Goal: Task Accomplishment & Management: Complete application form

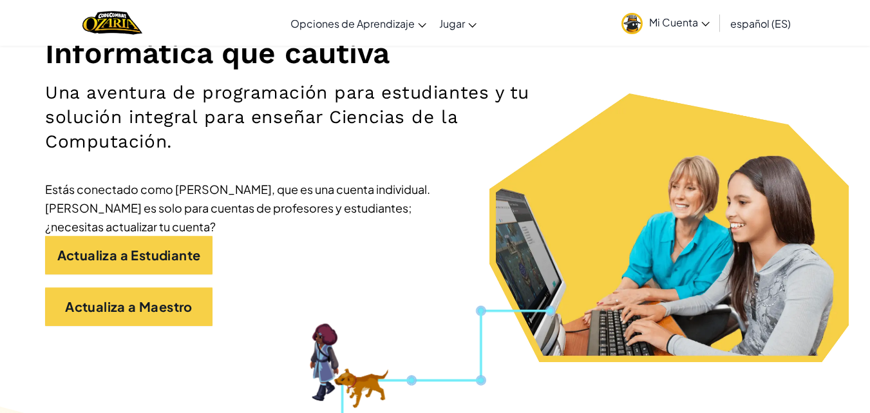
scroll to position [193, 0]
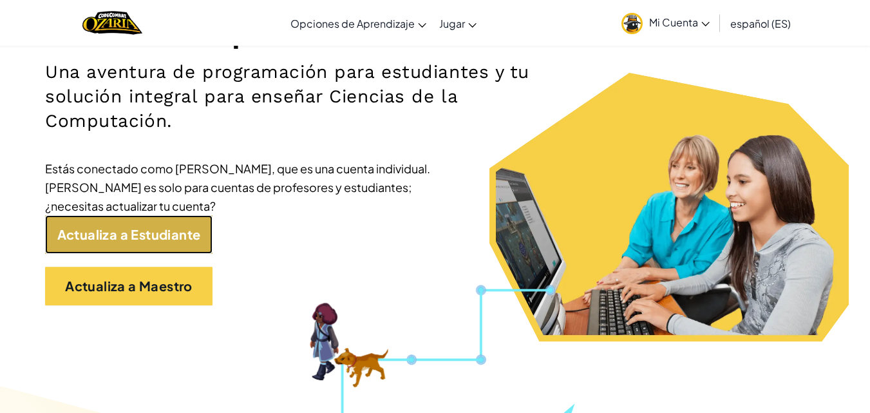
click at [183, 227] on link "Actualiza a Estudiante" at bounding box center [128, 234] width 167 height 39
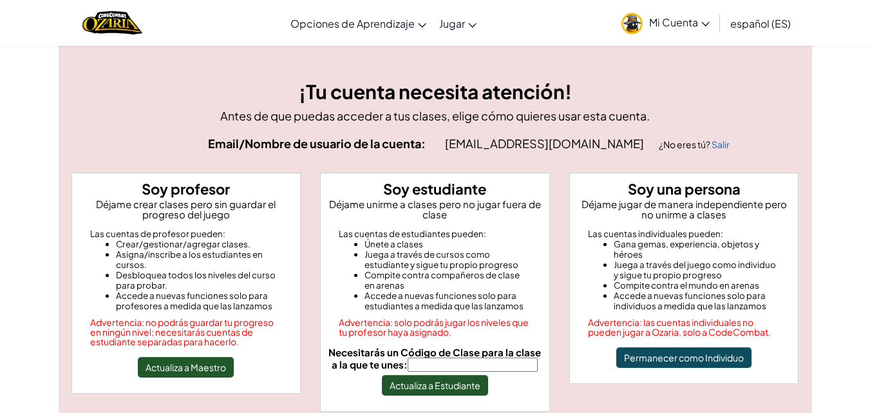
click at [451, 357] on label "Necesitarás un Código de Clase para la clase a la que te unes:" at bounding box center [435, 359] width 218 height 24
click at [456, 363] on input "Necesitarás un Código de Clase para la clase a la que te unes:" at bounding box center [473, 364] width 130 height 14
type input "PoolBabySharp"
click at [475, 388] on button "Actualiza a Estudiante" at bounding box center [435, 385] width 106 height 21
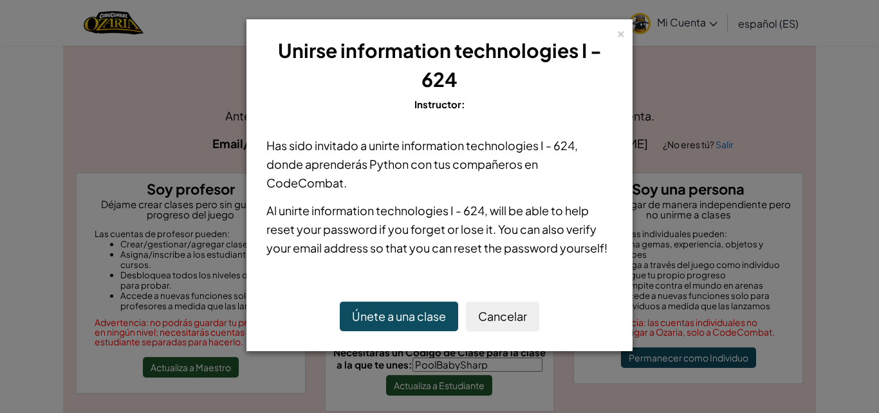
click at [428, 317] on button "Únete a una clase" at bounding box center [399, 316] width 118 height 30
click at [621, 35] on div "×" at bounding box center [621, 32] width 9 height 14
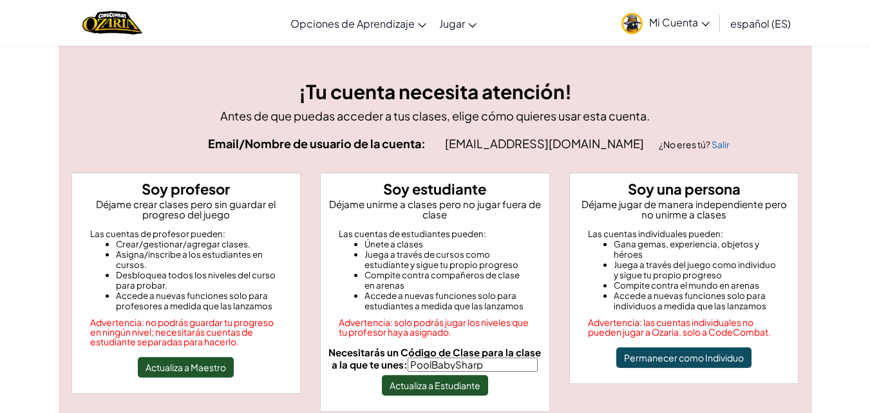
click at [690, 29] on link "Mi Cuenta" at bounding box center [665, 23] width 101 height 41
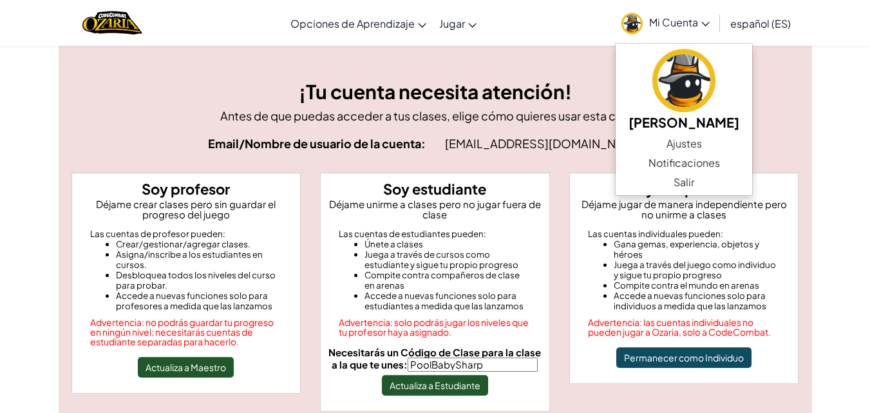
click at [697, 26] on span "Mi Cuenta" at bounding box center [679, 22] width 61 height 14
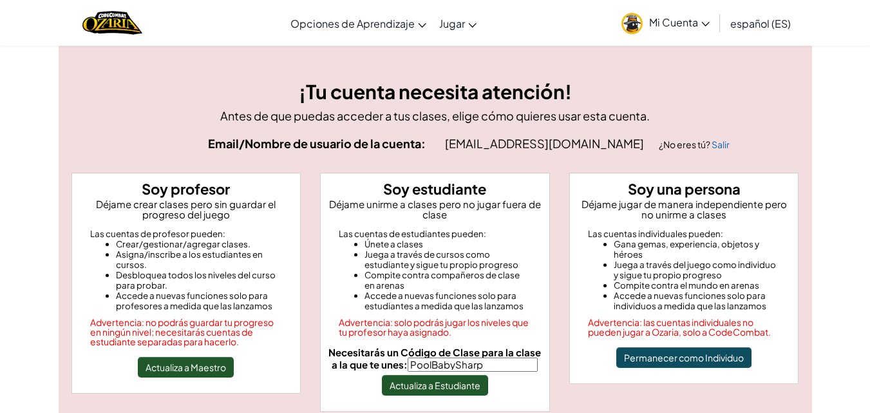
click at [632, 26] on img at bounding box center [631, 23] width 21 height 21
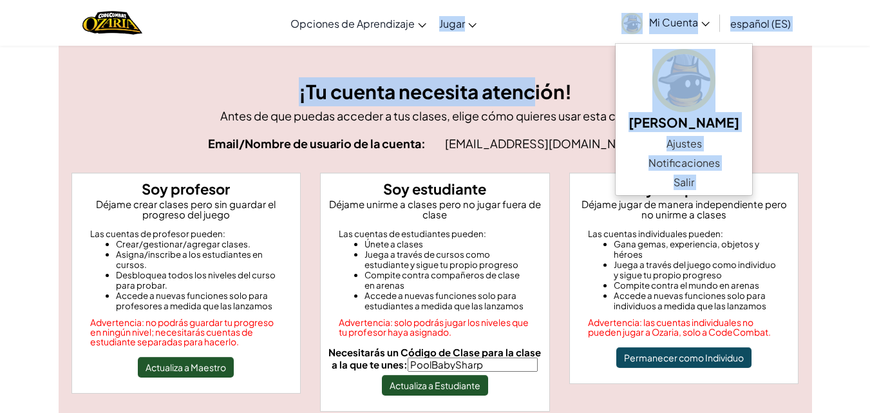
drag, startPoint x: 524, startPoint y: 42, endPoint x: 531, endPoint y: 79, distance: 37.4
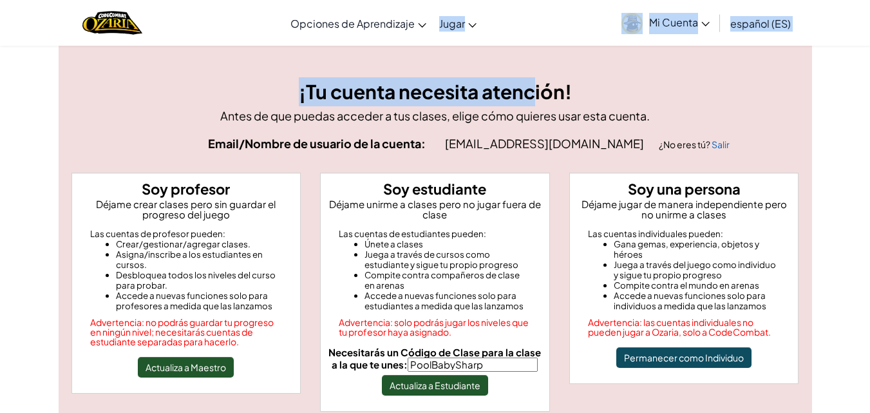
click at [534, 46] on div "¡Tu cuenta necesita atención! Antes de que puedas acceder a tus clases, elige c…" at bounding box center [435, 266] width 753 height 443
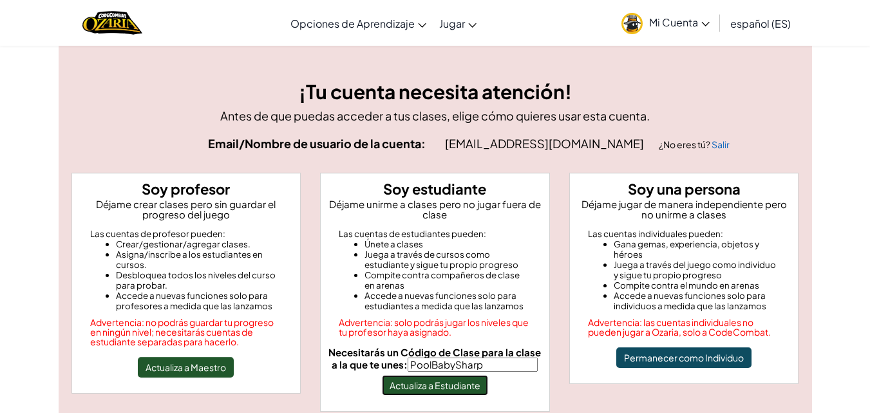
click at [458, 381] on button "Actualiza a Estudiante" at bounding box center [435, 385] width 106 height 21
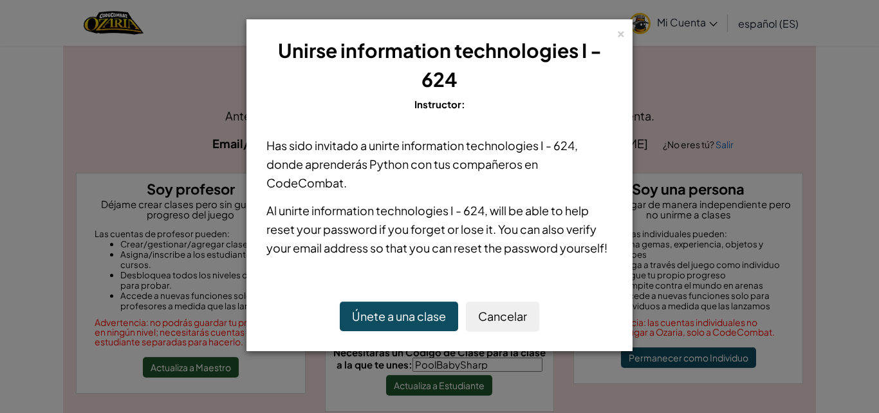
click at [415, 305] on button "Únete a una clase" at bounding box center [399, 316] width 118 height 30
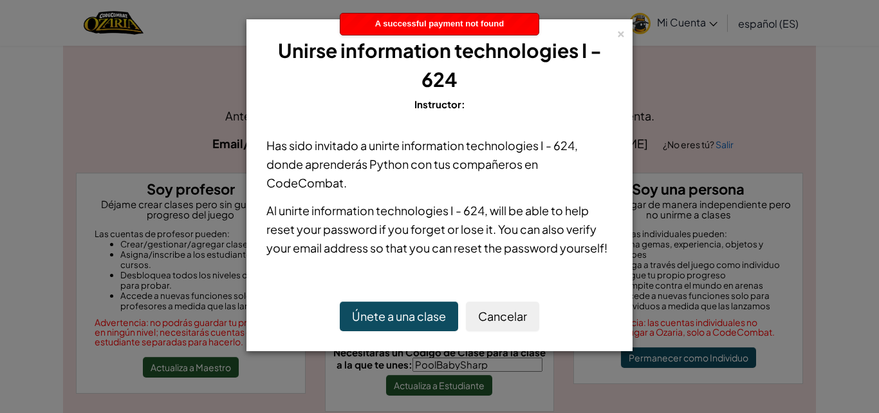
click at [415, 314] on button "Únete a una clase" at bounding box center [399, 316] width 118 height 30
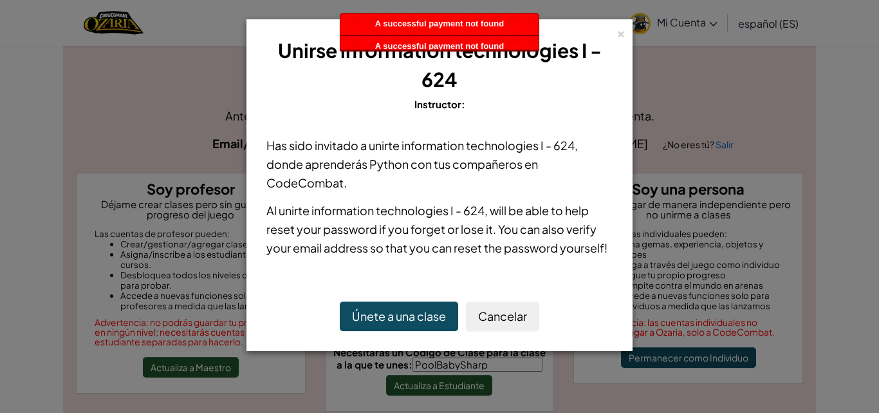
click at [415, 314] on button "Únete a una clase" at bounding box center [399, 316] width 118 height 30
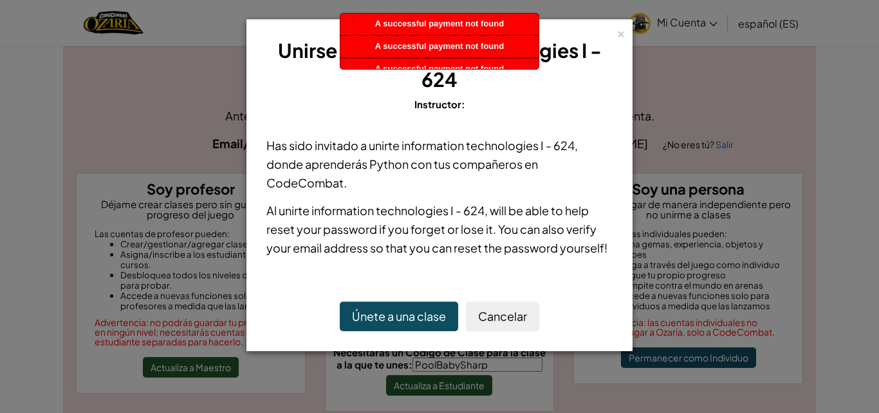
click at [415, 314] on button "Únete a una clase" at bounding box center [399, 316] width 118 height 30
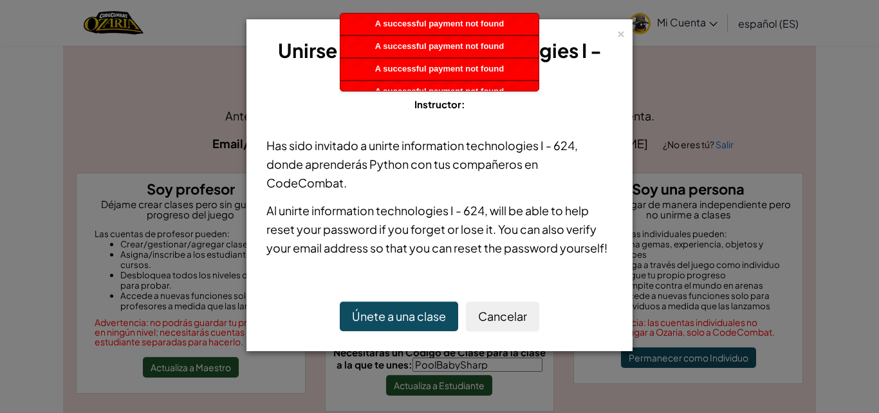
click at [415, 314] on button "Únete a una clase" at bounding box center [399, 316] width 118 height 30
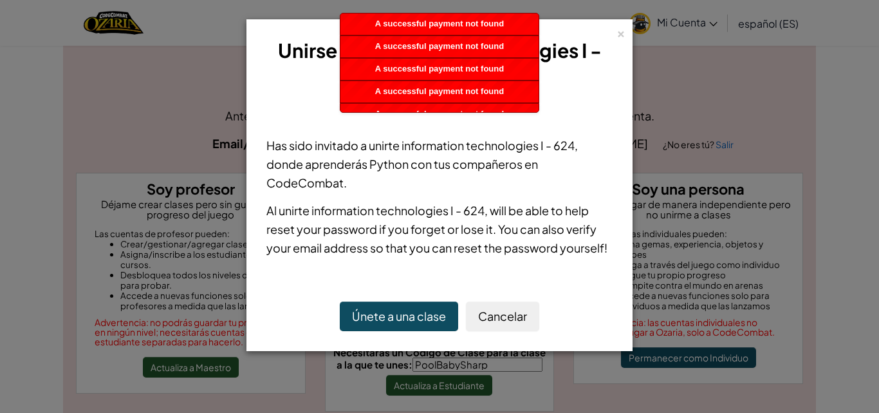
click at [415, 314] on button "Únete a una clase" at bounding box center [399, 316] width 118 height 30
click at [523, 88] on div "A successful payment not found" at bounding box center [440, 91] width 198 height 21
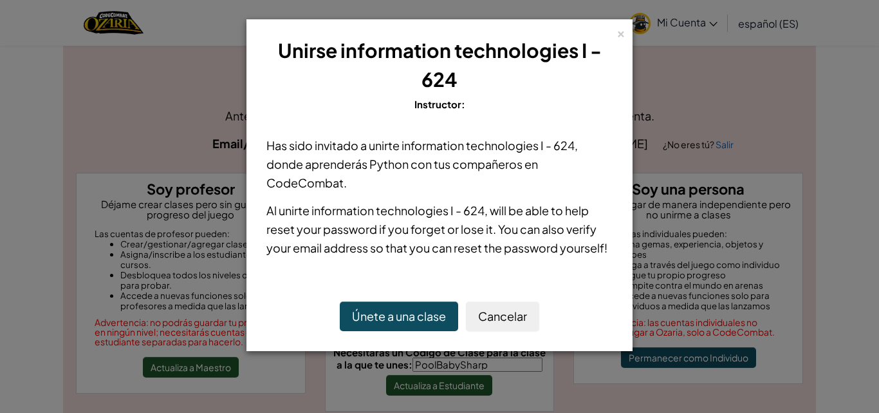
click at [622, 37] on div "×" at bounding box center [621, 32] width 9 height 14
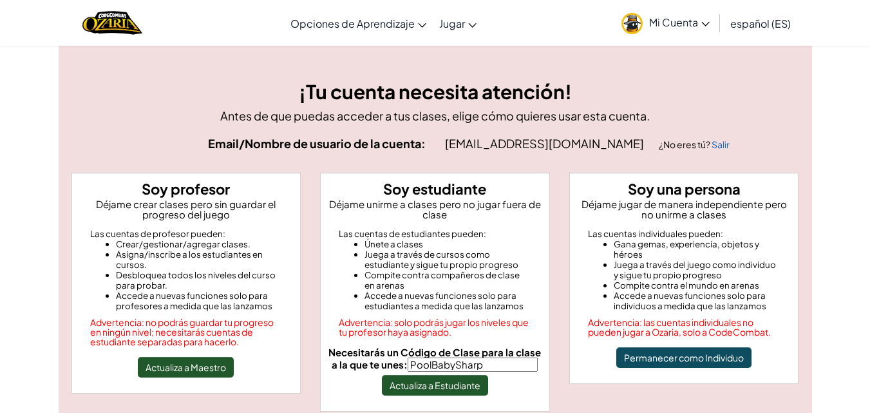
click at [678, 26] on span "Mi Cuenta" at bounding box center [679, 22] width 61 height 14
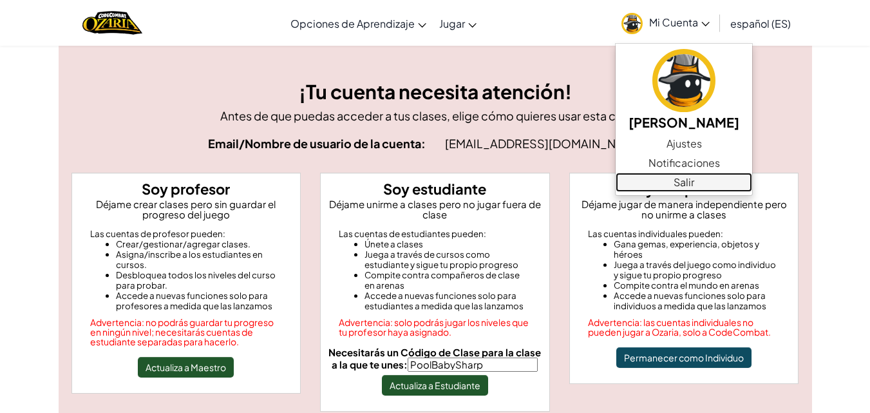
click at [690, 177] on link "Salir" at bounding box center [684, 182] width 136 height 19
